Goal: Information Seeking & Learning: Learn about a topic

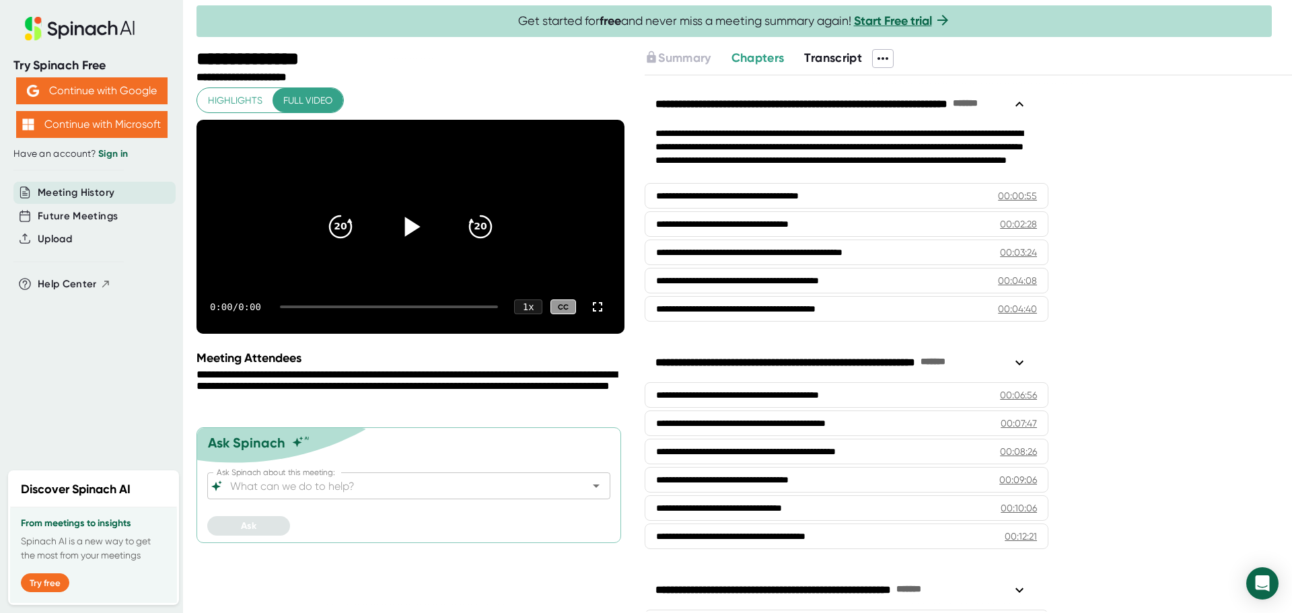
click at [410, 228] on icon at bounding box center [412, 227] width 15 height 20
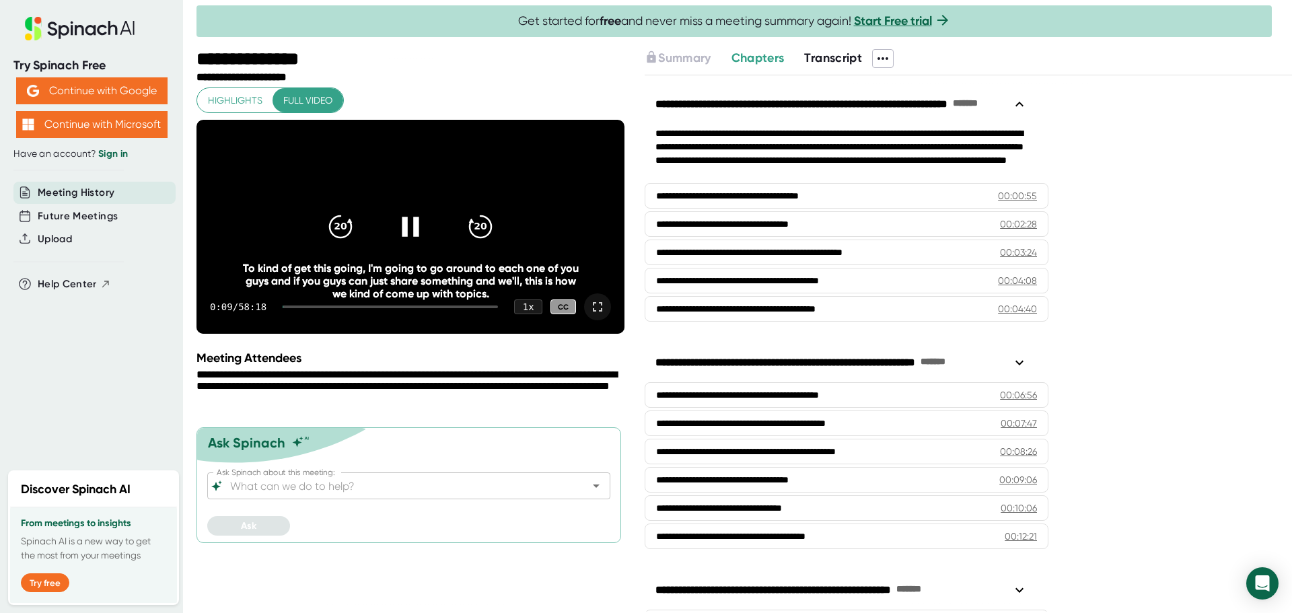
click at [596, 311] on icon at bounding box center [597, 306] width 9 height 9
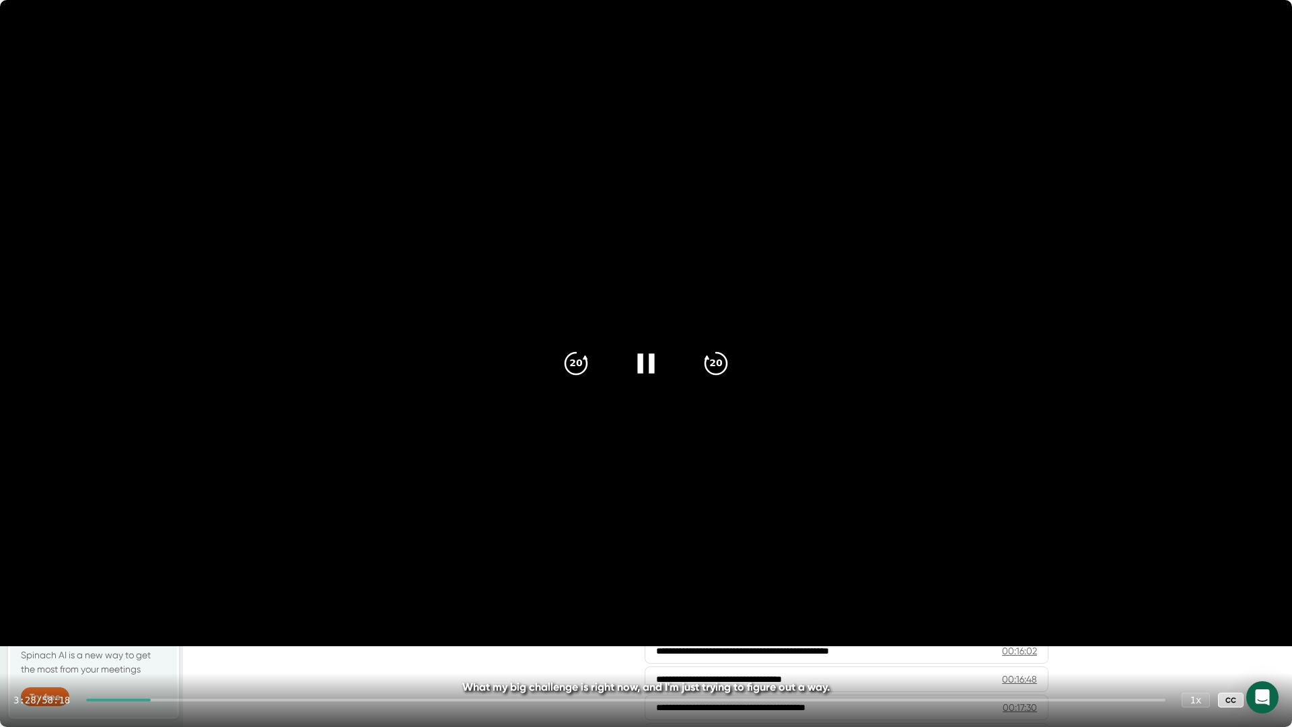
click at [655, 359] on icon at bounding box center [646, 363] width 34 height 34
click at [1273, 612] on div at bounding box center [1264, 699] width 27 height 27
